Goal: Entertainment & Leisure: Consume media (video, audio)

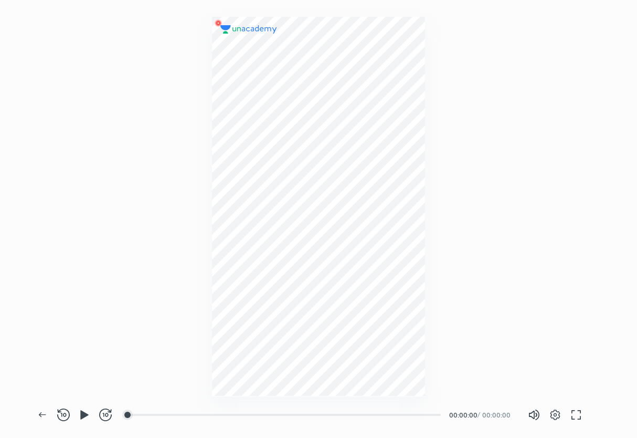
scroll to position [438, 637]
click at [155, 415] on div "00:00" at bounding box center [285, 414] width 312 height 10
click at [161, 415] on div "00:00" at bounding box center [285, 414] width 312 height 10
click at [84, 411] on icon "button" at bounding box center [84, 414] width 13 height 13
click at [312, 213] on img at bounding box center [318, 206] width 50 height 50
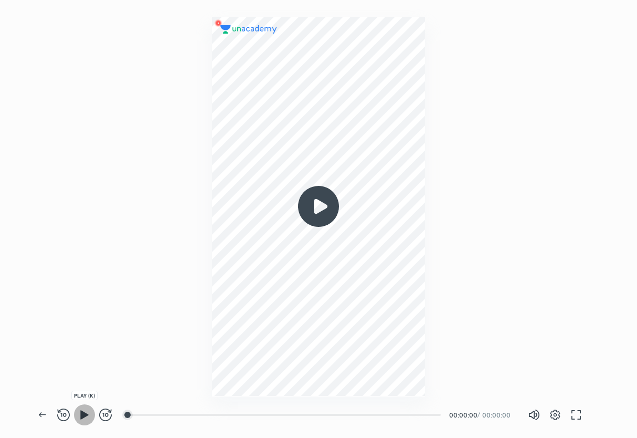
click at [84, 416] on icon "button" at bounding box center [84, 414] width 8 height 9
click at [164, 416] on div "00:00" at bounding box center [285, 414] width 312 height 10
click at [165, 415] on div "00:00" at bounding box center [285, 414] width 312 height 10
click at [107, 417] on icon "button" at bounding box center [105, 414] width 13 height 13
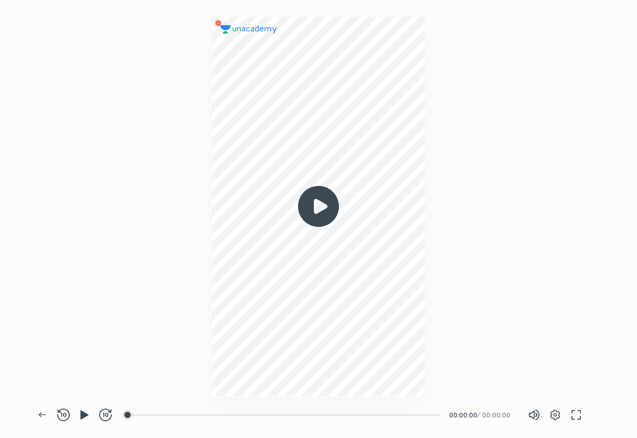
click at [107, 417] on icon "button" at bounding box center [105, 414] width 13 height 13
click at [82, 414] on icon "button" at bounding box center [84, 414] width 8 height 9
click at [206, 413] on div "00:00" at bounding box center [285, 414] width 312 height 10
